Goal: Transaction & Acquisition: Purchase product/service

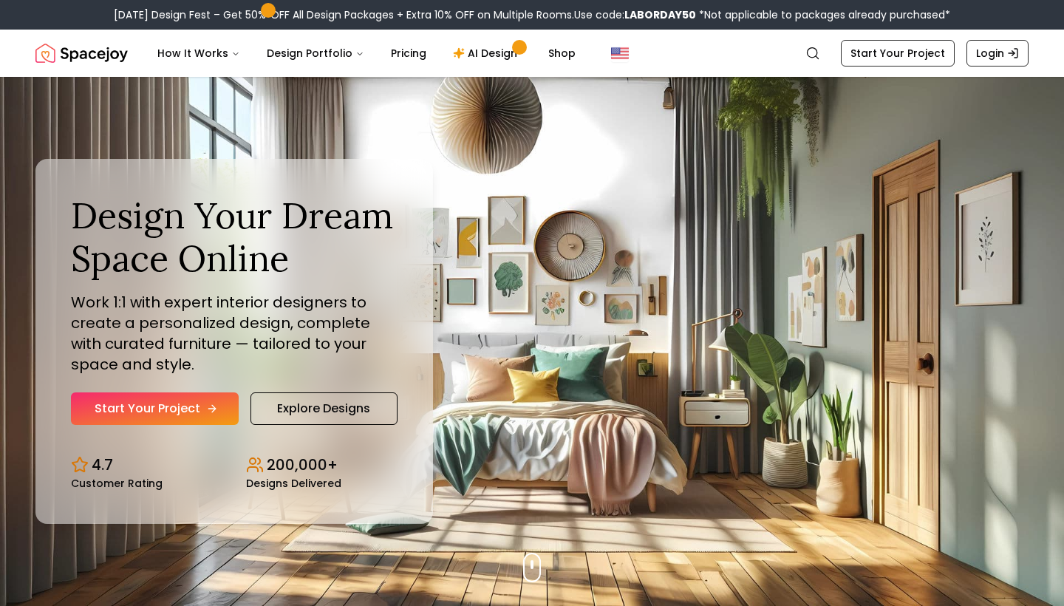
click at [183, 418] on link "Start Your Project" at bounding box center [155, 409] width 168 height 33
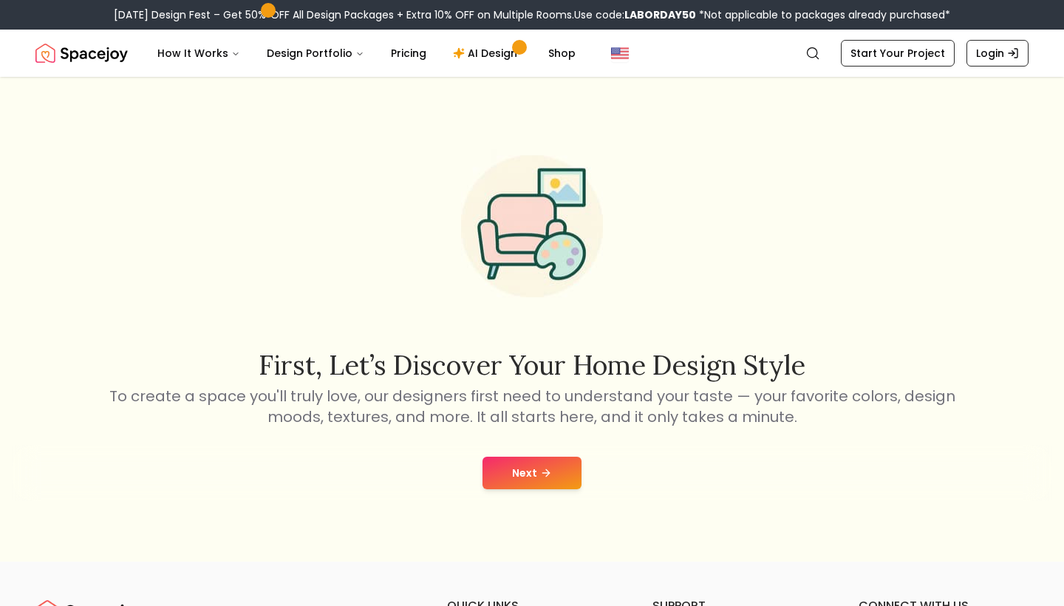
click at [517, 472] on button "Next" at bounding box center [532, 473] width 99 height 33
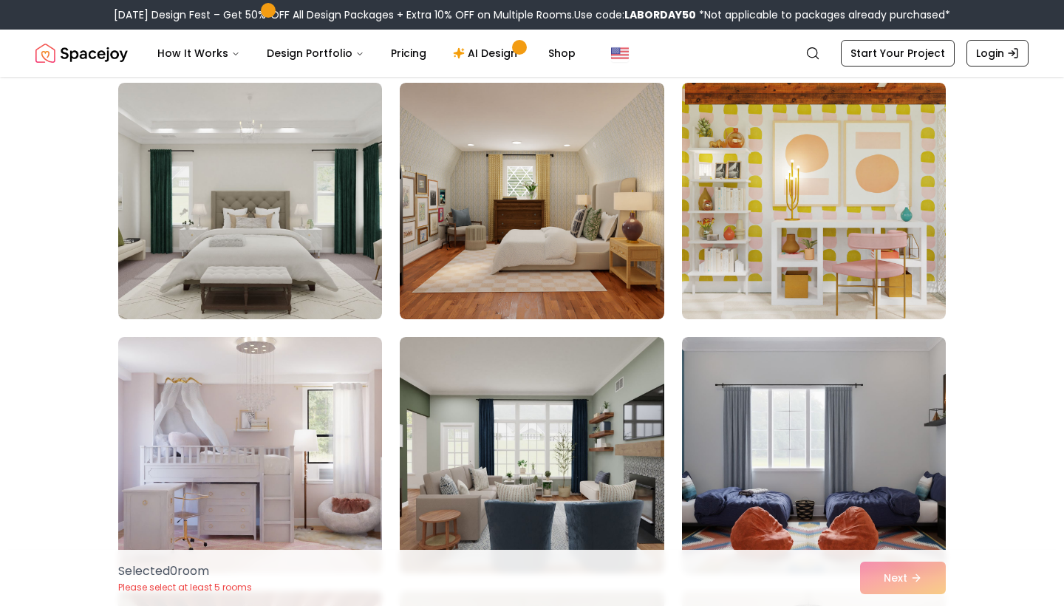
scroll to position [148, 0]
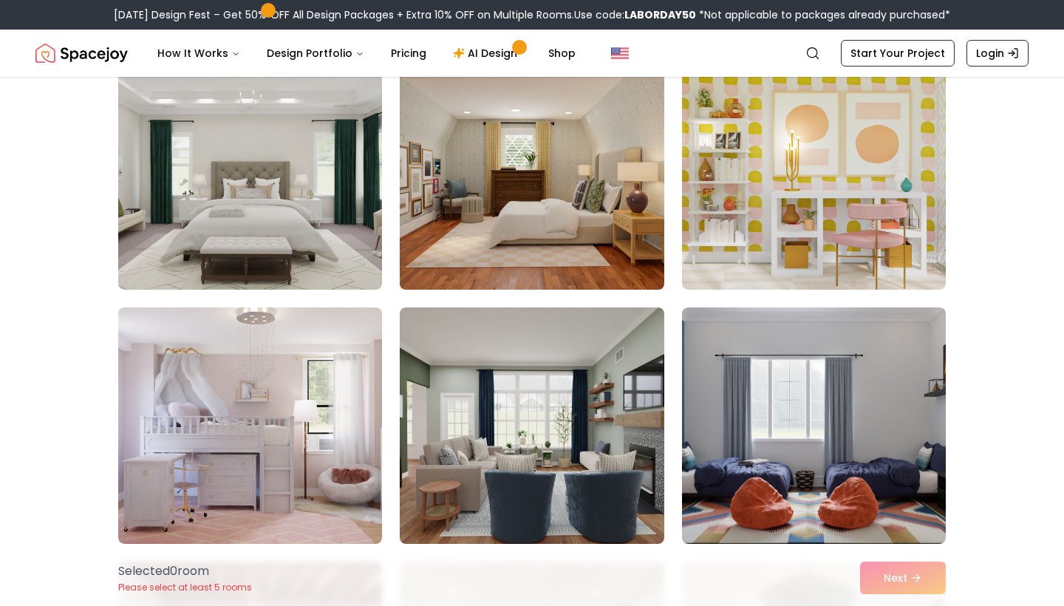
click at [636, 216] on img at bounding box center [531, 171] width 277 height 248
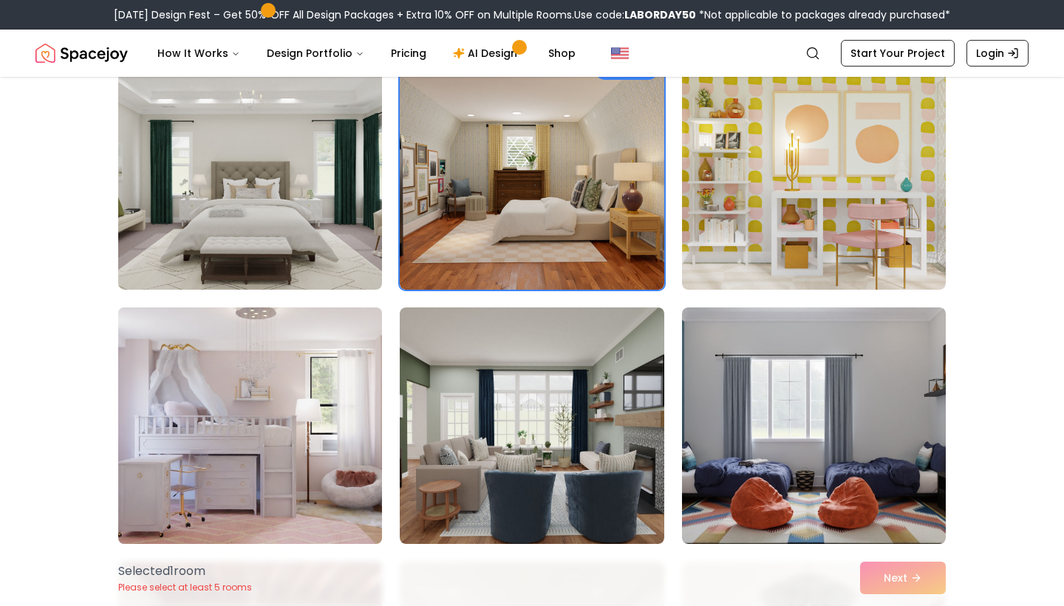
click at [203, 477] on img at bounding box center [250, 426] width 277 height 248
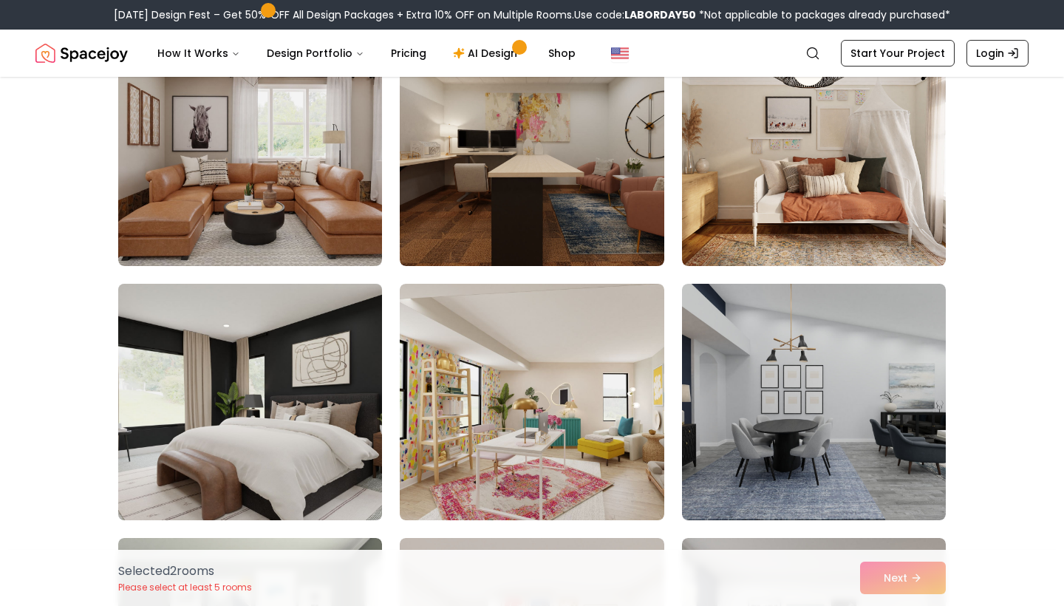
scroll to position [784, 0]
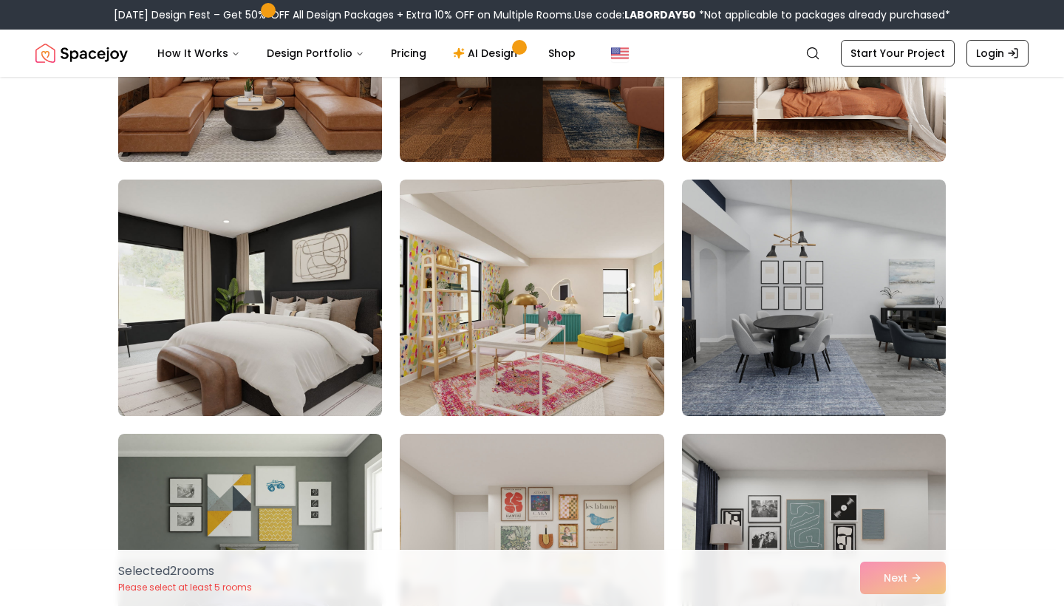
click at [220, 401] on img at bounding box center [250, 298] width 277 height 248
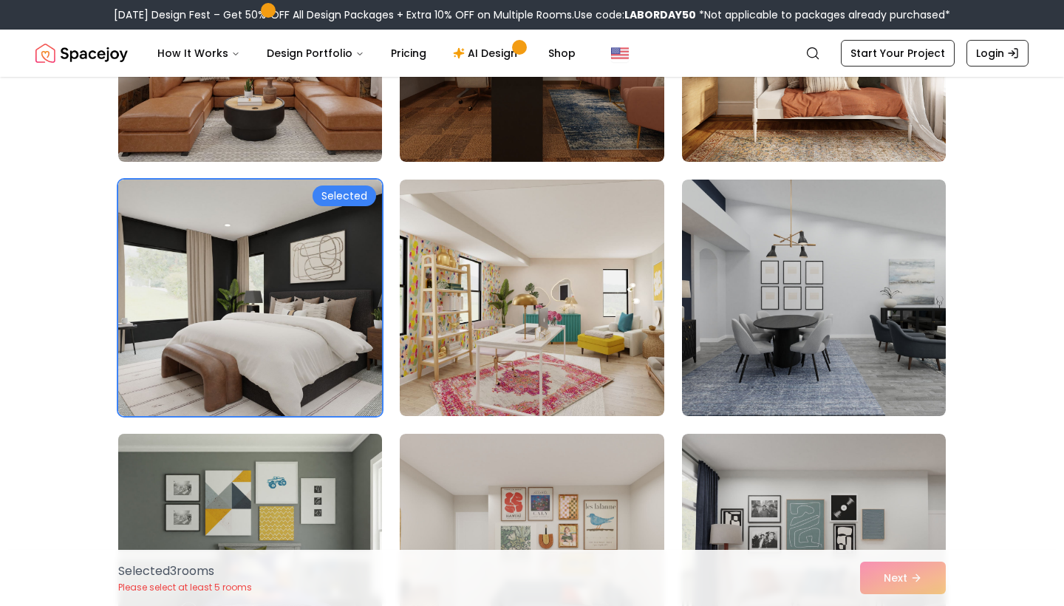
click at [245, 462] on img at bounding box center [250, 552] width 277 height 248
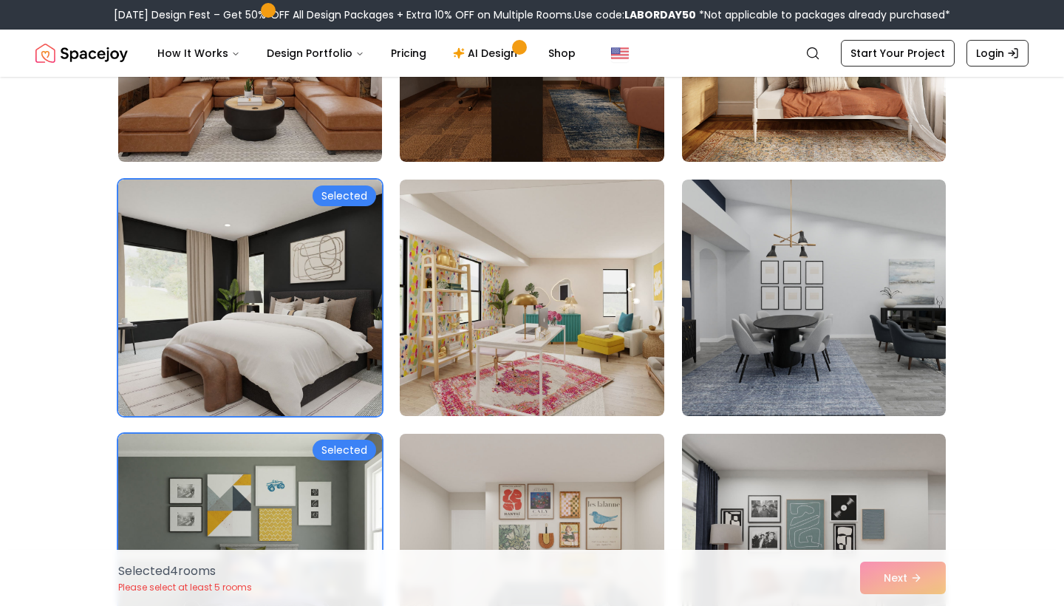
click at [478, 463] on img at bounding box center [531, 552] width 277 height 248
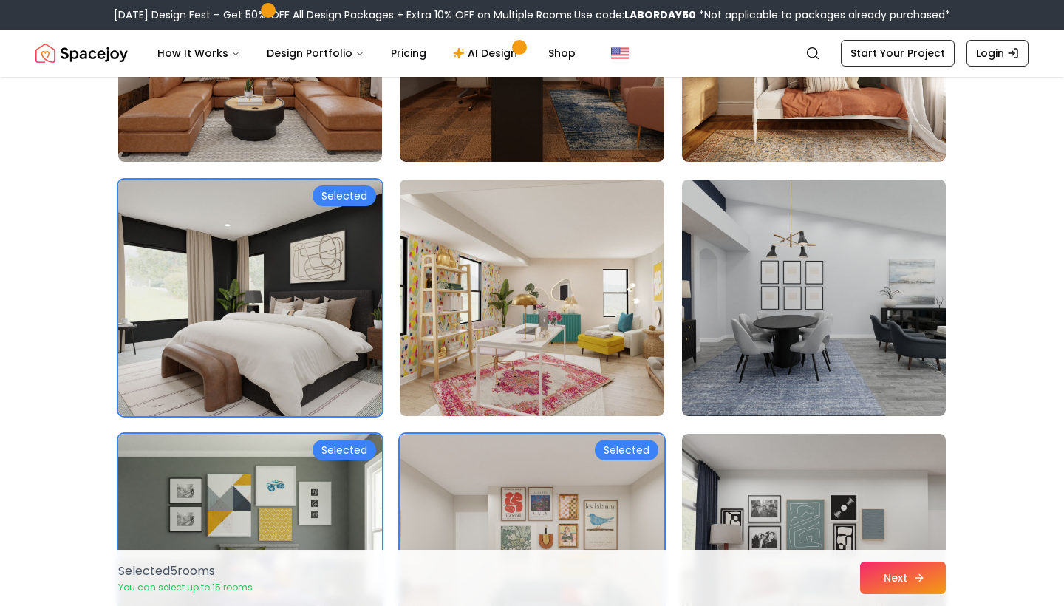
click at [883, 577] on button "Next" at bounding box center [903, 578] width 86 height 33
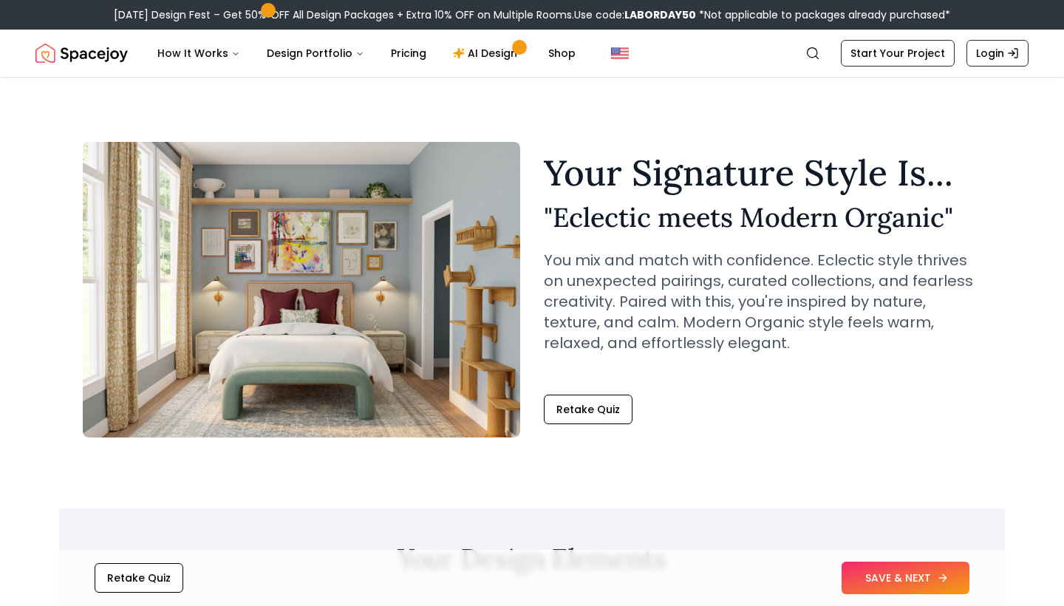
click at [930, 574] on button "SAVE & NEXT" at bounding box center [906, 578] width 128 height 33
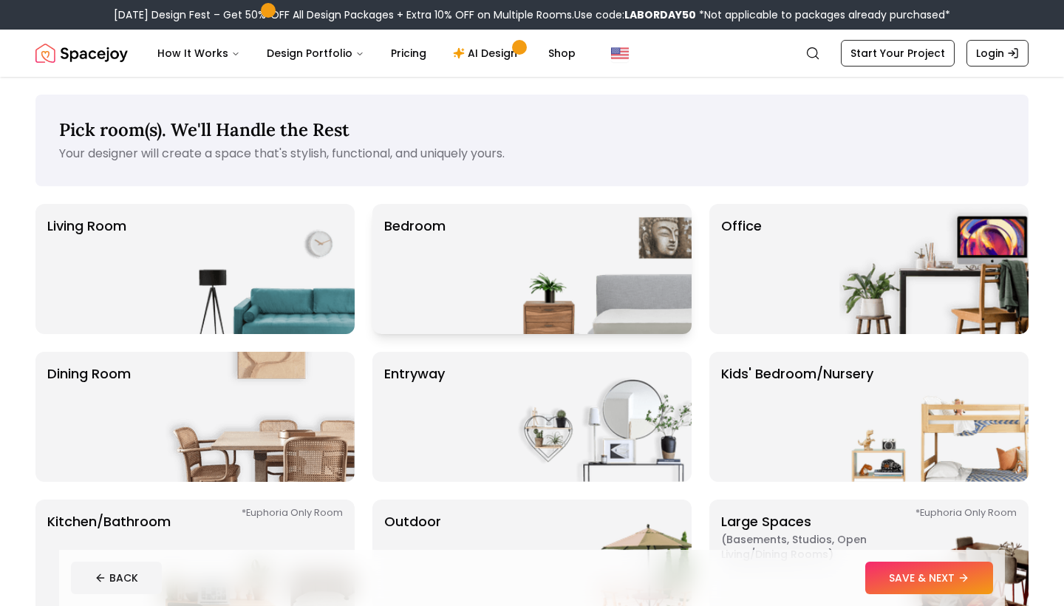
click at [489, 311] on div "Bedroom" at bounding box center [532, 269] width 319 height 130
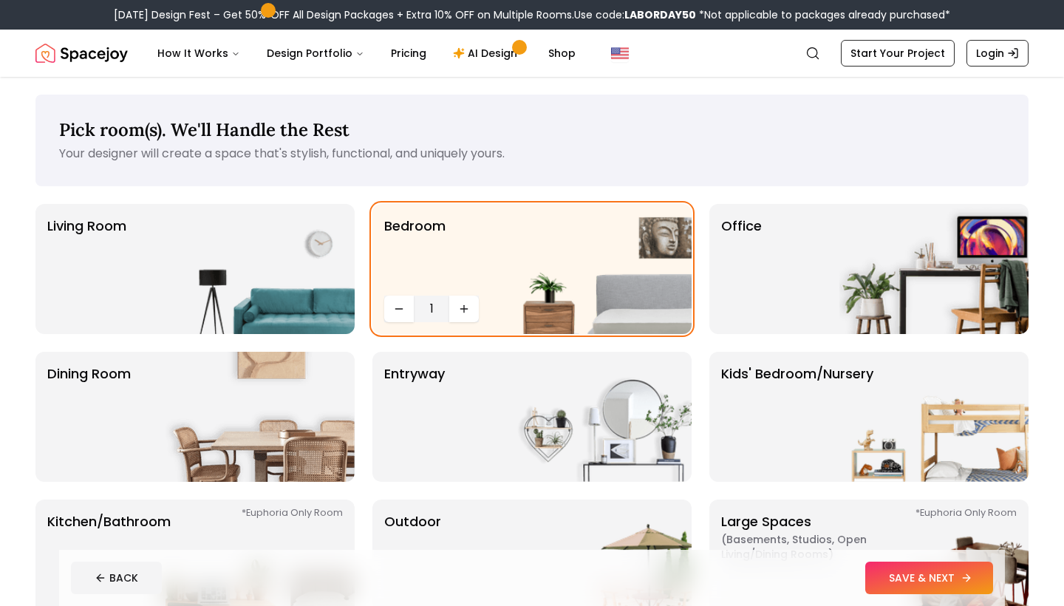
click at [905, 574] on button "SAVE & NEXT" at bounding box center [930, 578] width 128 height 33
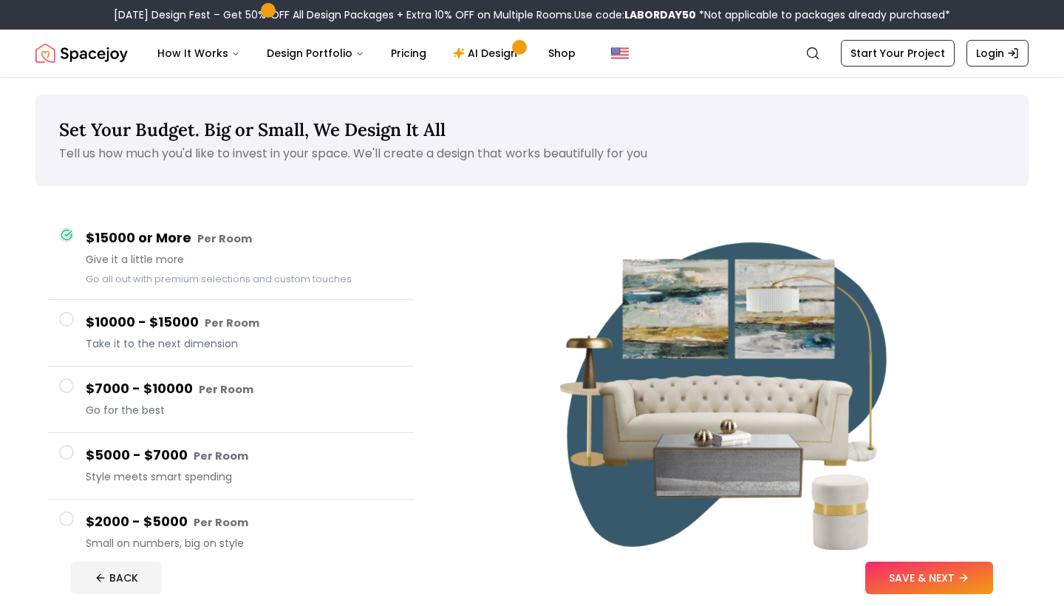
click at [905, 574] on button "SAVE & NEXT" at bounding box center [930, 578] width 128 height 33
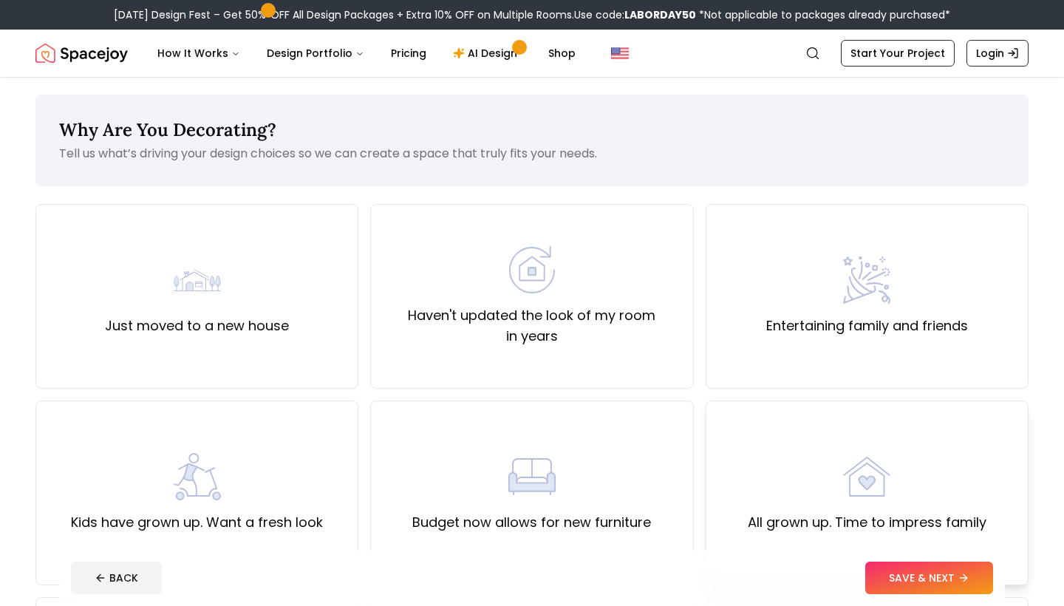
click at [882, 540] on div "All grown up. Time to impress family" at bounding box center [867, 493] width 323 height 185
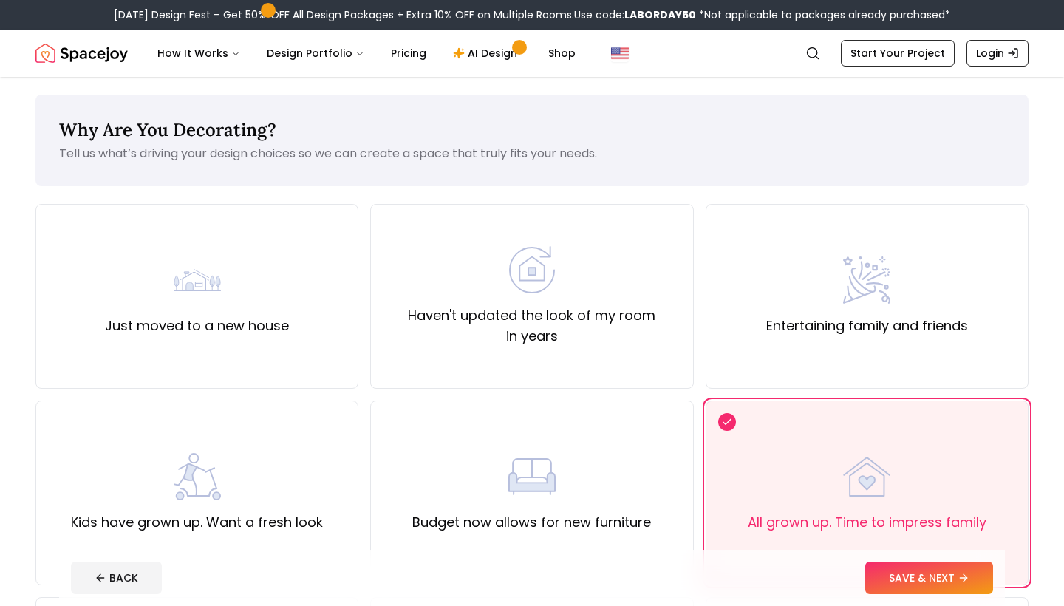
click at [900, 560] on footer "BACK SAVE & NEXT" at bounding box center [532, 578] width 946 height 56
click at [902, 568] on button "SAVE & NEXT" at bounding box center [930, 578] width 128 height 33
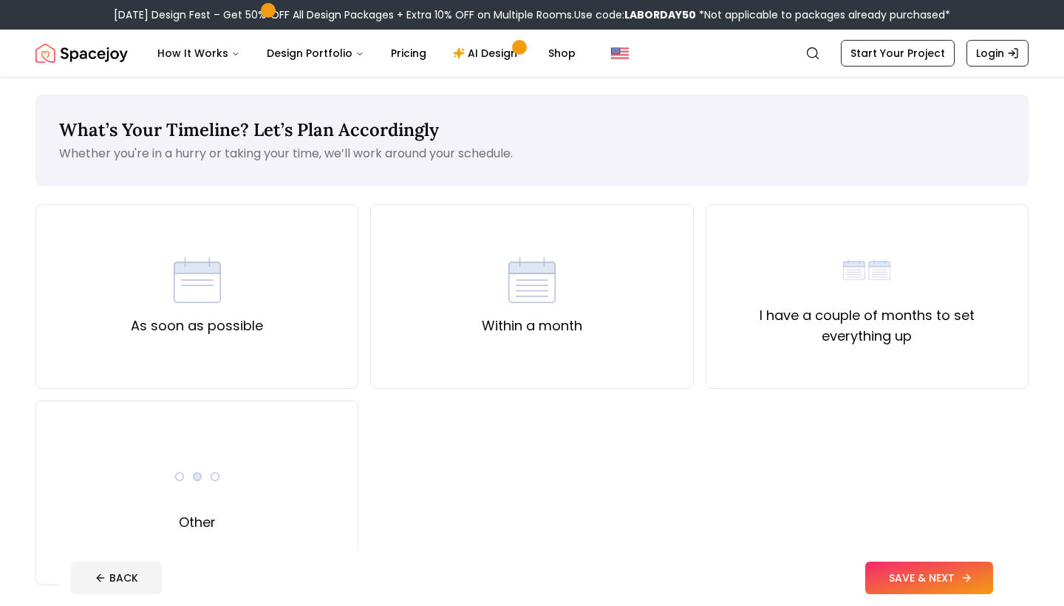
click at [902, 568] on button "SAVE & NEXT" at bounding box center [930, 578] width 128 height 33
